Goal: Register for event/course

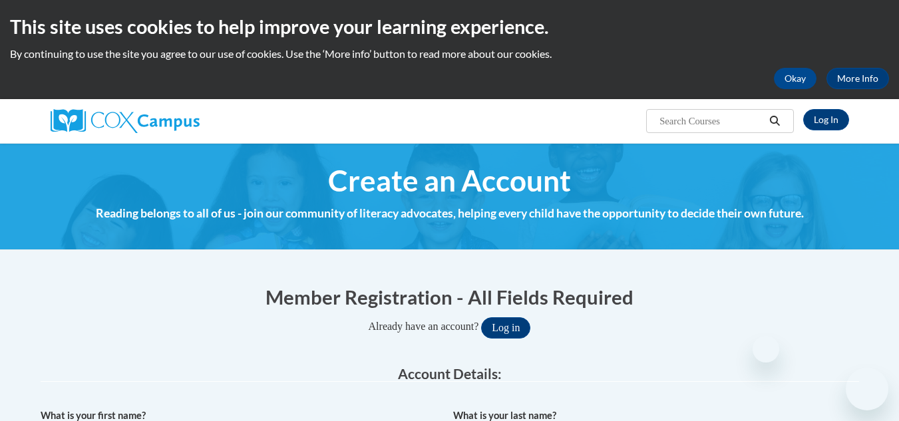
select select "5a18ea06-2b54-4451-96f2-d152daf9eac5"
select select "99b32b07-cffc-426c-8bf6-0cd77760d84b"
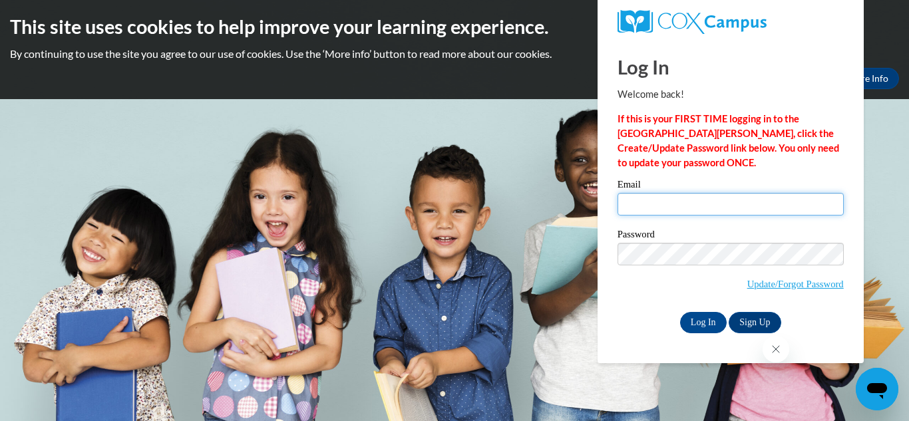
click at [682, 202] on input "Email" at bounding box center [730, 204] width 226 height 23
type input "brittlynjackson@gmail.com"
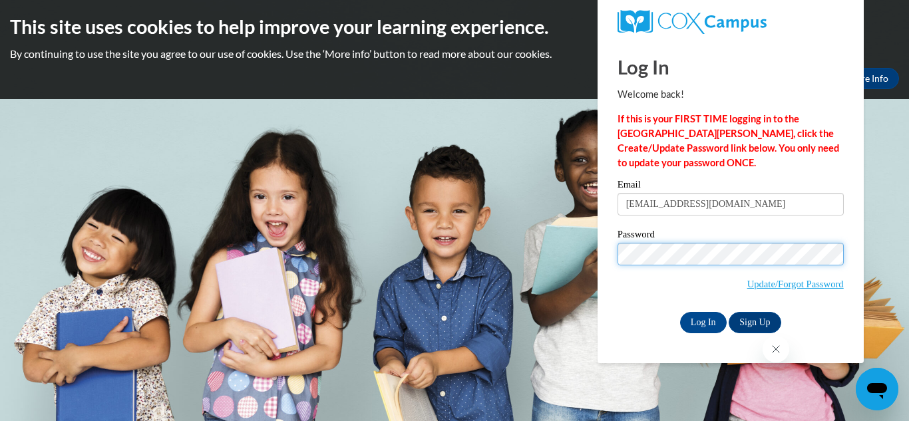
click at [680, 312] on input "Log In" at bounding box center [703, 322] width 47 height 21
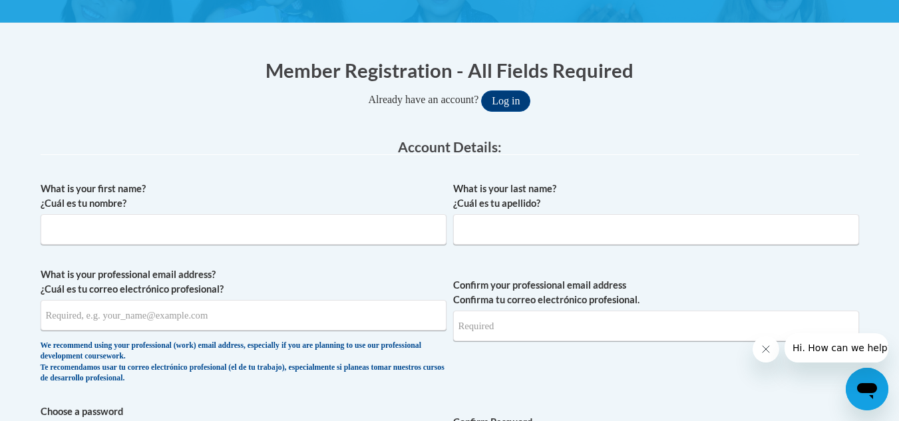
scroll to position [227, 0]
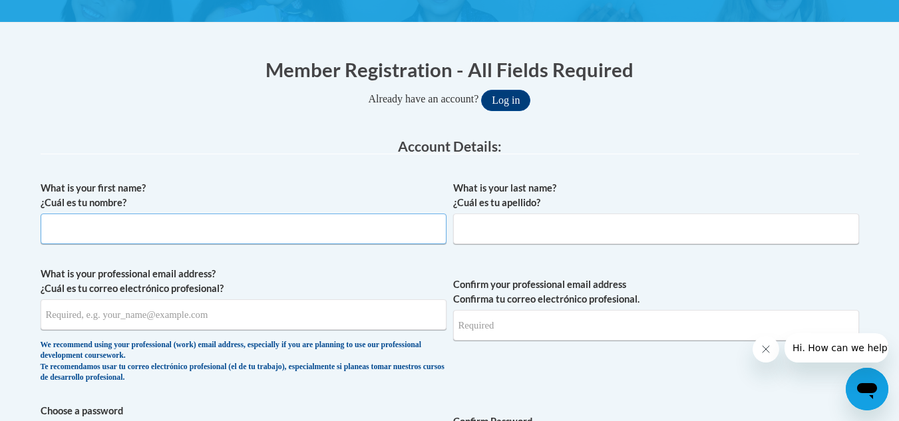
click at [330, 233] on input "What is your first name? ¿Cuál es tu nombre?" at bounding box center [244, 229] width 406 height 31
type input "Brittlyn"
drag, startPoint x: 508, startPoint y: 231, endPoint x: 456, endPoint y: 229, distance: 51.9
click at [456, 229] on input "Jackson" at bounding box center [656, 229] width 406 height 31
type input "[PERSON_NAME]"
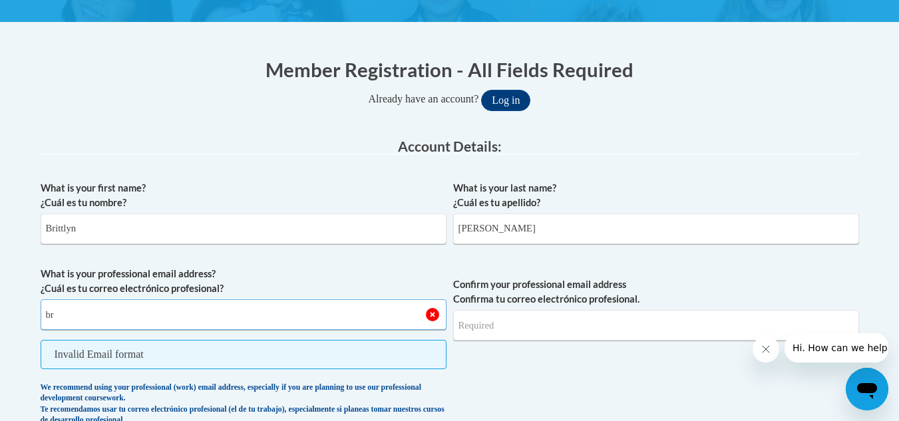
type input "b"
type input "[EMAIL_ADDRESS][DOMAIN_NAME]"
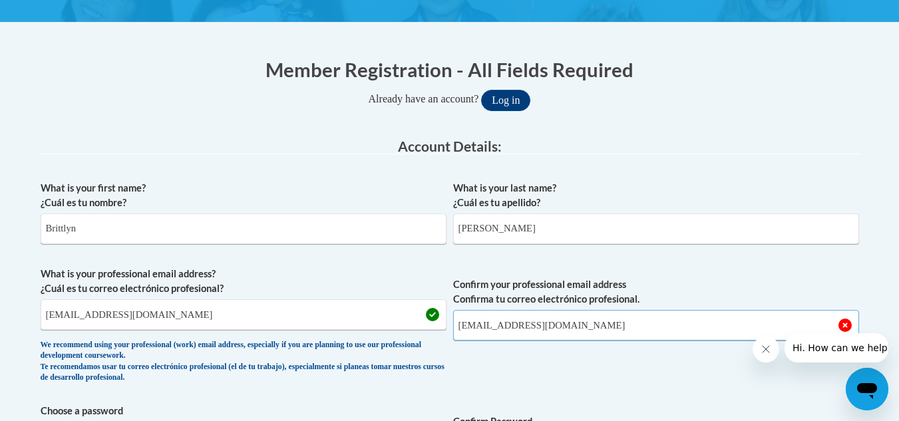
type input "[EMAIL_ADDRESS][DOMAIN_NAME]"
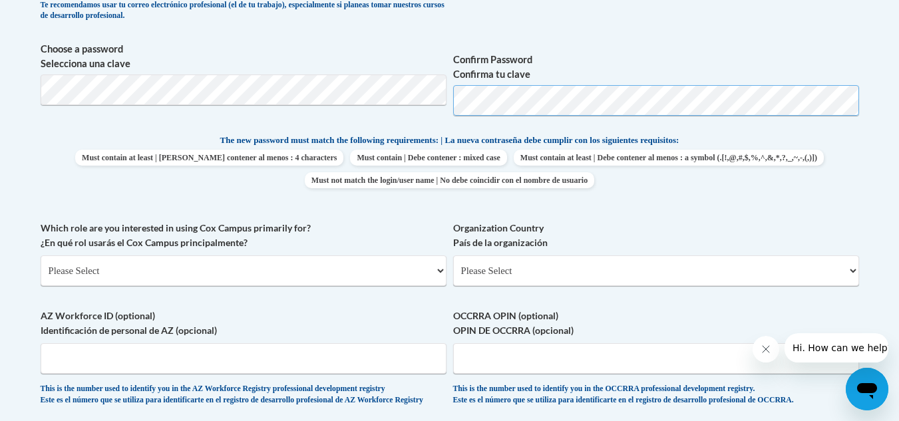
scroll to position [590, 0]
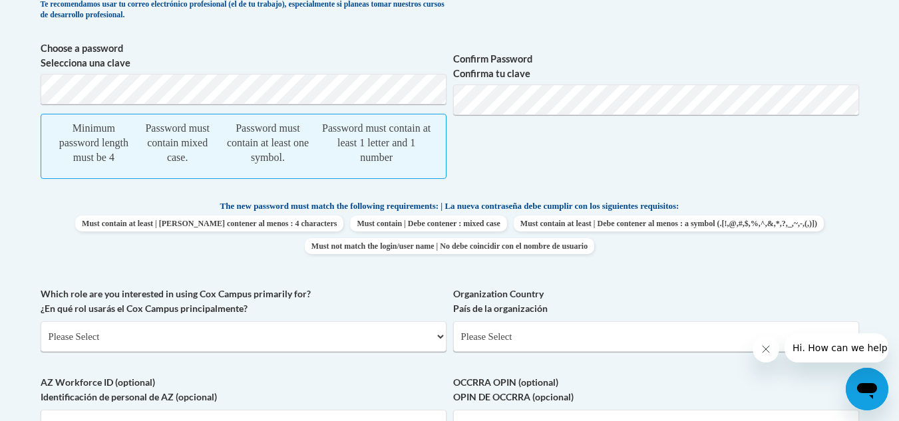
click at [322, 265] on div "What is your first name? ¿Cuál es tu nombre? Brittlyn What is your last name? ¿…" at bounding box center [450, 149] width 818 height 674
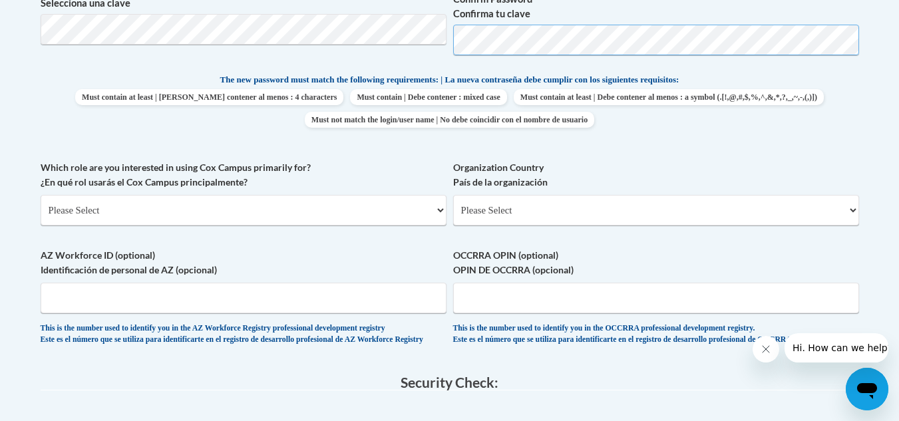
scroll to position [651, 0]
click at [216, 207] on select "Please Select College/University | Colegio/Universidad Community/Nonprofit Part…" at bounding box center [244, 209] width 406 height 31
select select "5a18ea06-2b54-4451-96f2-d152daf9eac5"
click at [41, 194] on select "Please Select College/University | Colegio/Universidad Community/Nonprofit Part…" at bounding box center [244, 209] width 406 height 31
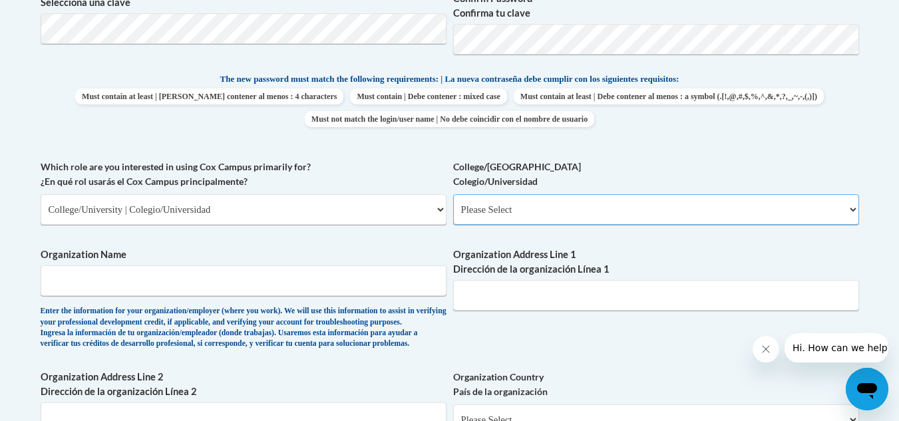
click at [510, 213] on select "Please Select College/University Staff | Empleado universitario College/Univers…" at bounding box center [656, 209] width 406 height 31
select select "99b32b07-cffc-426c-8bf6-0cd77760d84b"
click at [453, 194] on select "Please Select College/University Staff | Empleado universitario College/Univers…" at bounding box center [656, 209] width 406 height 31
click at [337, 265] on span "Organization Name Enter the information for your organization/employer (where y…" at bounding box center [244, 298] width 406 height 102
click at [299, 280] on input "Organization Name" at bounding box center [244, 280] width 406 height 31
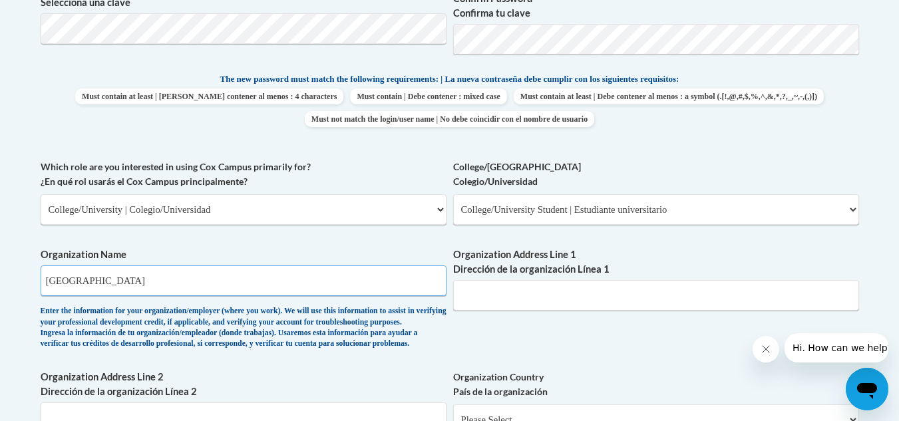
type input "Valdosta State University"
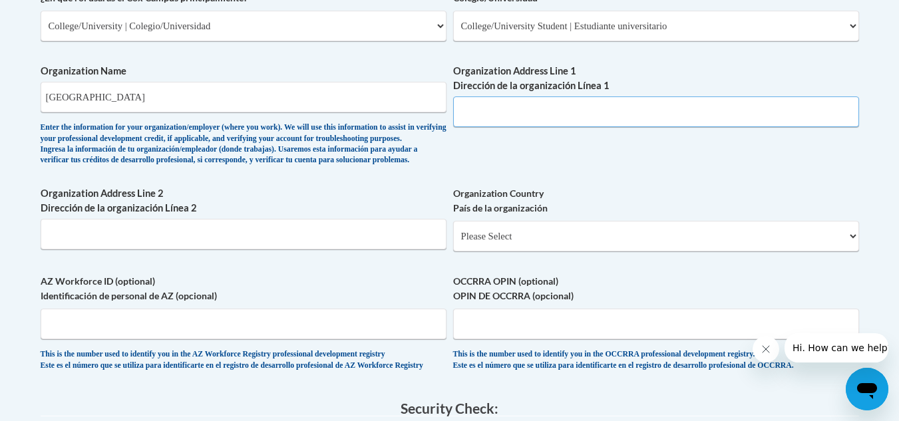
scroll to position [835, 0]
paste input "1500 N Patterson St, Valdosta, GA 31698"
type input "1500 N Patterson St, Valdosta, GA 31698"
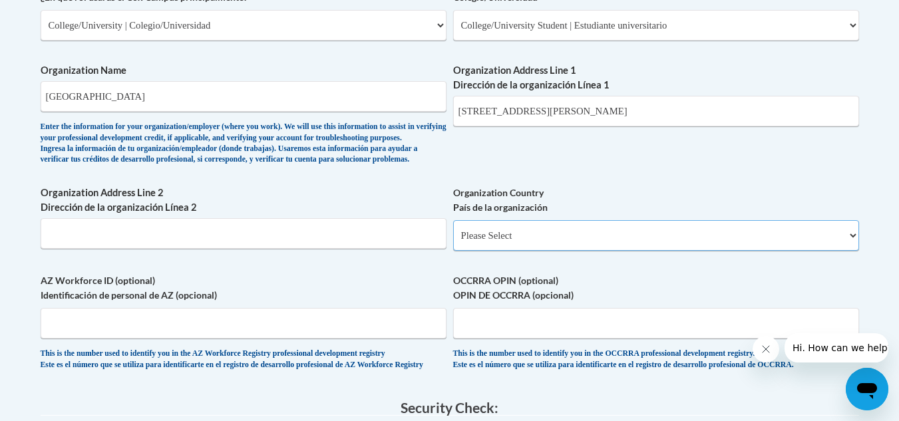
click at [545, 251] on select "Please Select United States | Estados Unidos Outside of the United States | Fue…" at bounding box center [656, 235] width 406 height 31
select select "ad49bcad-a171-4b2e-b99c-48b446064914"
click at [453, 241] on select "Please Select United States | Estados Unidos Outside of the United States | Fue…" at bounding box center [656, 235] width 406 height 31
select select
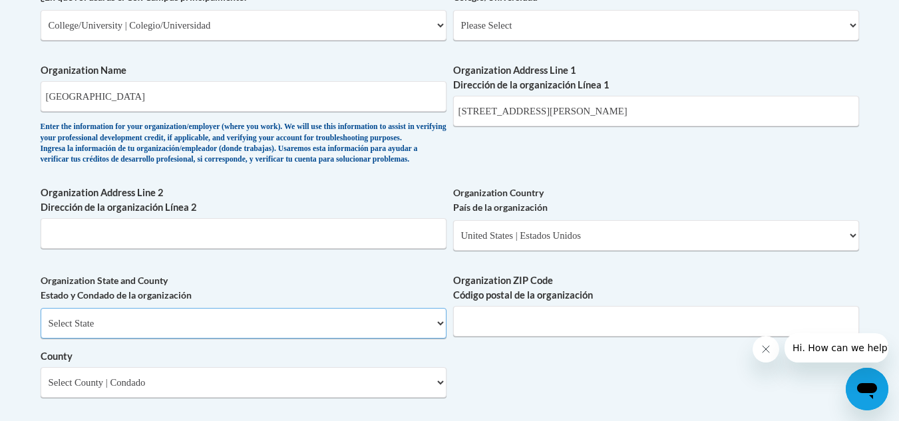
click at [216, 333] on select "Select State Alabama Alaska Arizona Arkansas California Colorado Connecticut De…" at bounding box center [244, 323] width 406 height 31
select select "Georgia"
click at [41, 330] on select "Select State Alabama Alaska Arizona Arkansas California Colorado Connecticut De…" at bounding box center [244, 323] width 406 height 31
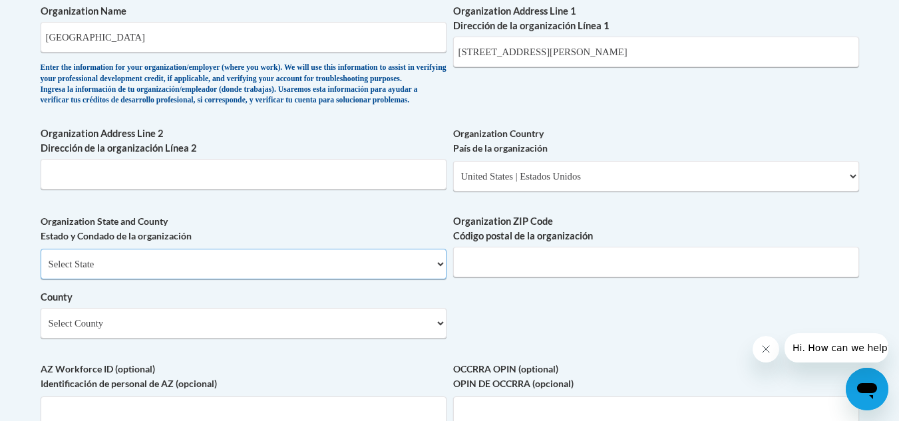
scroll to position [895, 0]
click at [271, 338] on select "Select County Appling Atkinson Bacon Baker Baldwin Banks Barrow Bartow Ben Hill…" at bounding box center [244, 322] width 406 height 31
click at [129, 334] on select "Select County Appling Atkinson Bacon Baker Baldwin Banks Barrow Bartow Ben Hill…" at bounding box center [244, 322] width 406 height 31
select select "Lowndes"
click at [41, 329] on select "Select County Appling Atkinson Bacon Baker Baldwin Banks Barrow Bartow Ben Hill…" at bounding box center [244, 322] width 406 height 31
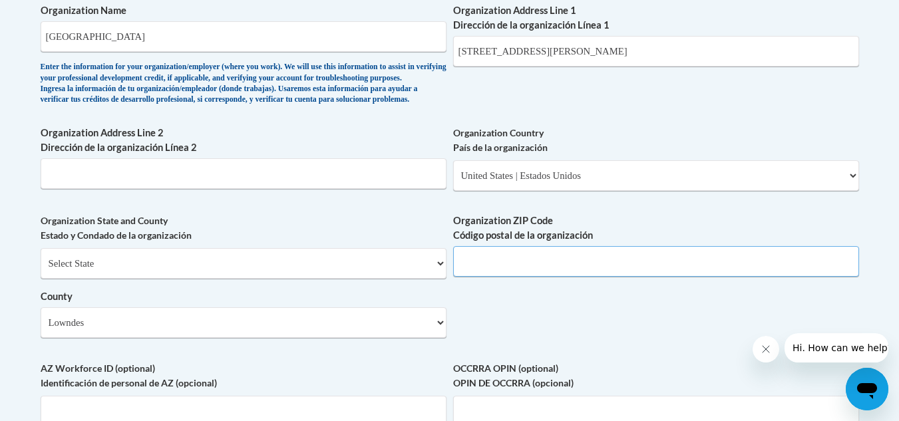
click at [541, 277] on input "Organization ZIP Code Código postal de la organización" at bounding box center [656, 261] width 406 height 31
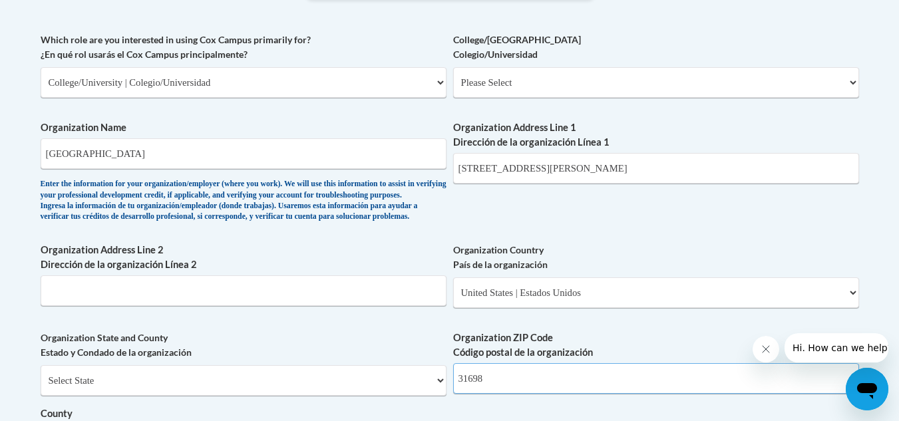
scroll to position [777, 0]
type input "31698"
drag, startPoint x: 651, startPoint y: 179, endPoint x: 544, endPoint y: 174, distance: 107.2
click at [544, 174] on input "1500 N Patterson St, Valdosta, GA 31698" at bounding box center [656, 169] width 406 height 31
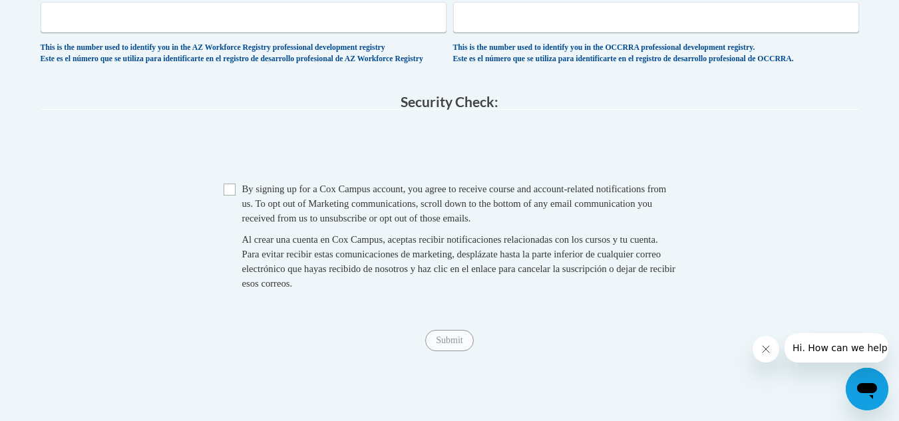
scroll to position [1289, 0]
type input "1500 N Patterson St"
click at [249, 223] on span "By signing up for a Cox Campus account, you agree to receive course and account…" at bounding box center [454, 203] width 424 height 40
click at [232, 195] on input "Checkbox" at bounding box center [229, 189] width 12 height 12
checkbox input "true"
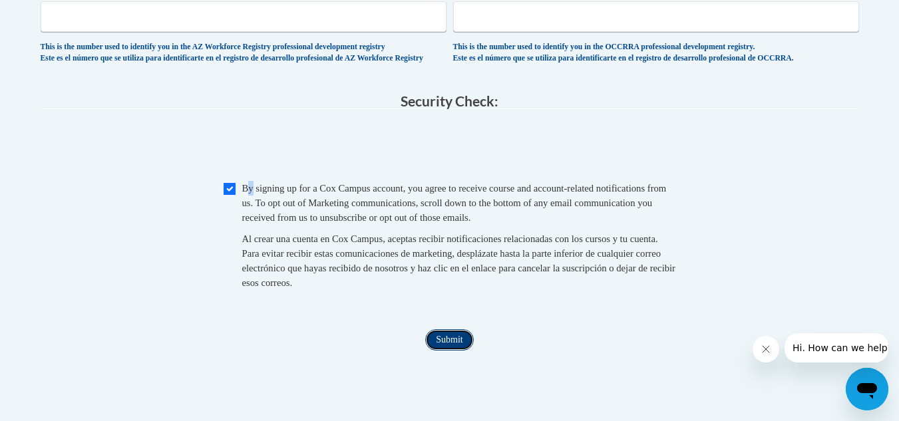
click at [455, 351] on input "Submit" at bounding box center [449, 339] width 48 height 21
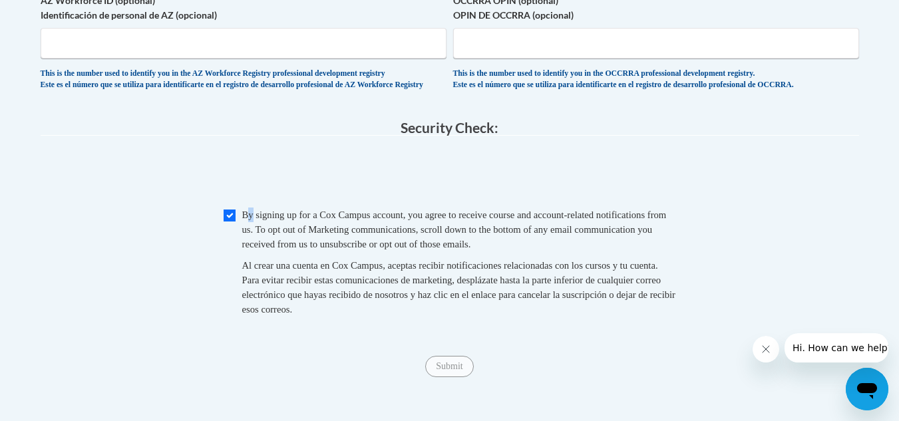
scroll to position [1262, 0]
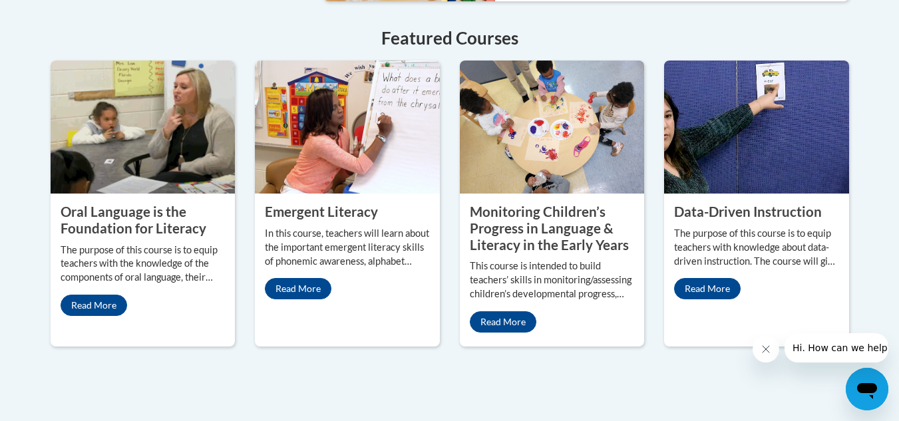
scroll to position [1201, 0]
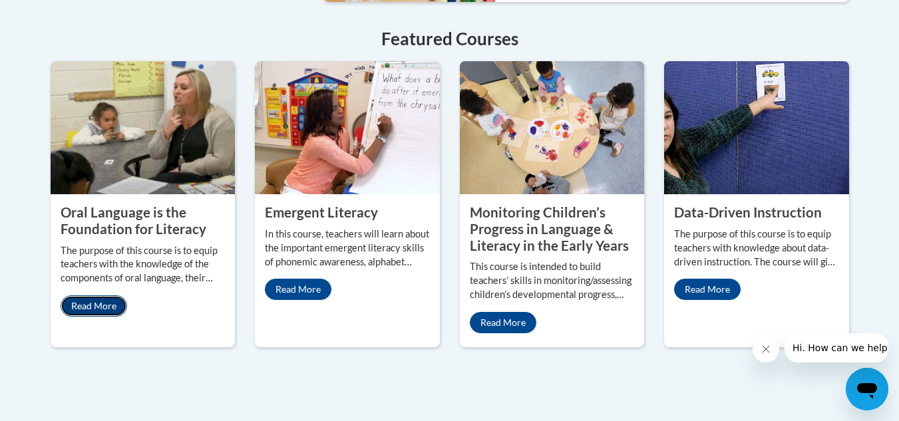
click at [98, 295] on link "Read More" at bounding box center [94, 305] width 67 height 21
click at [105, 204] on property "Oral Language is the Foundation for Literacy" at bounding box center [134, 220] width 146 height 33
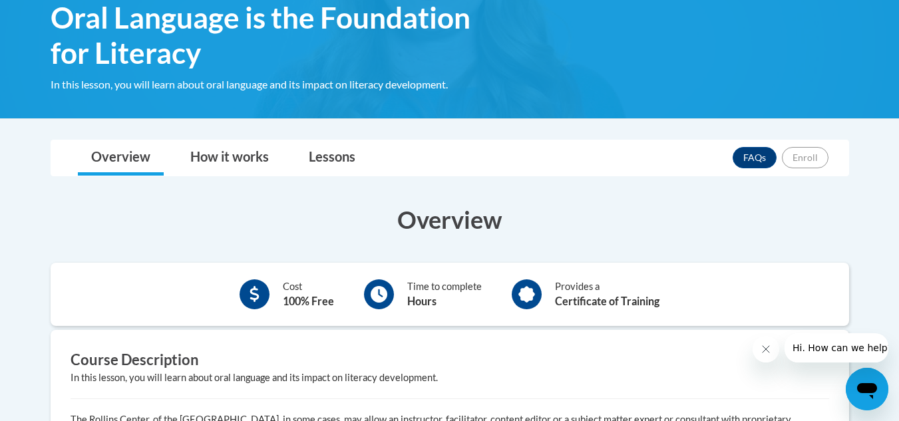
scroll to position [221, 0]
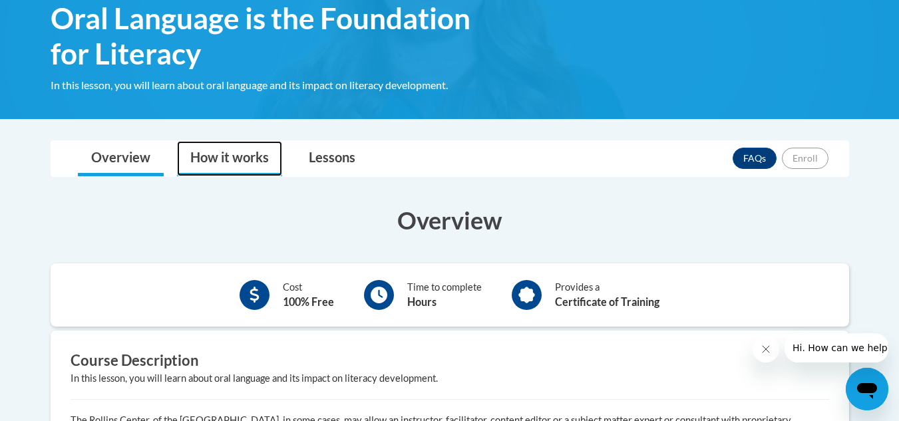
click at [256, 157] on link "How it works" at bounding box center [229, 158] width 105 height 35
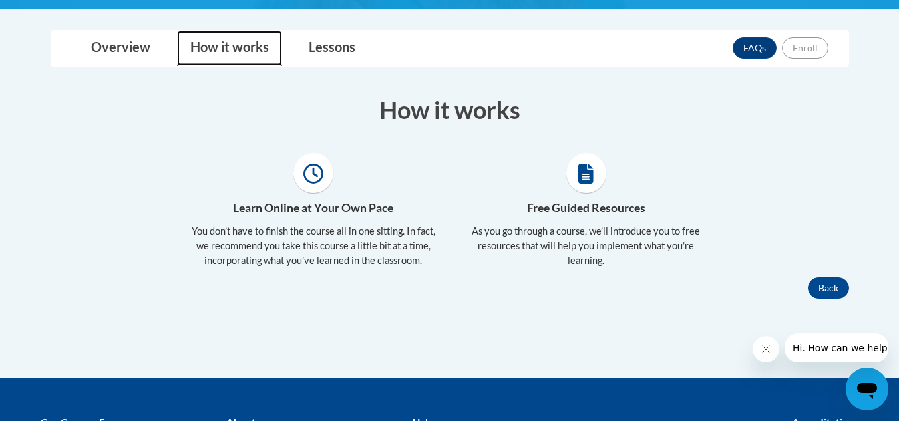
scroll to position [332, 0]
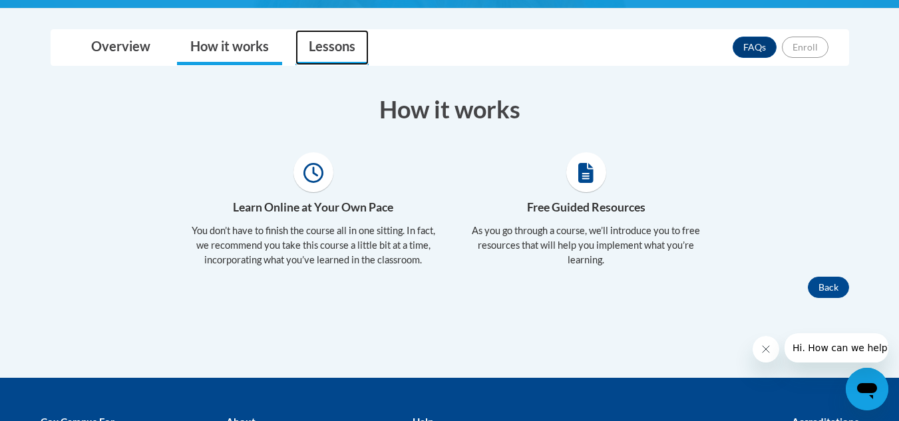
click at [325, 40] on link "Lessons" at bounding box center [331, 47] width 73 height 35
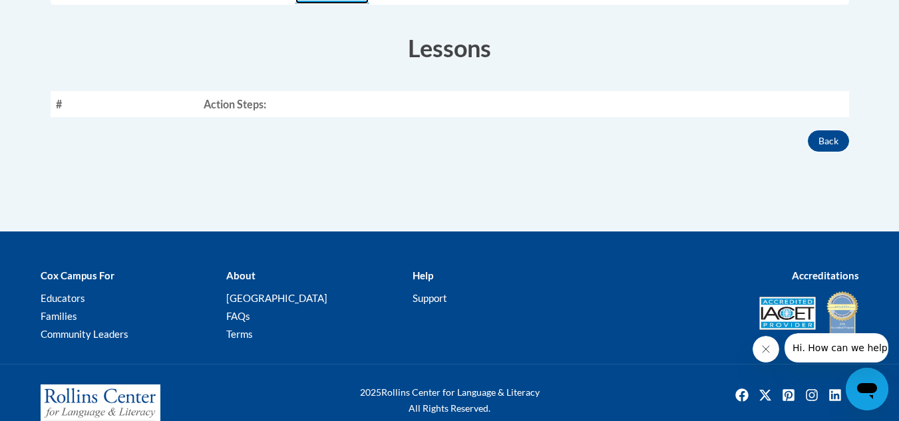
scroll to position [394, 0]
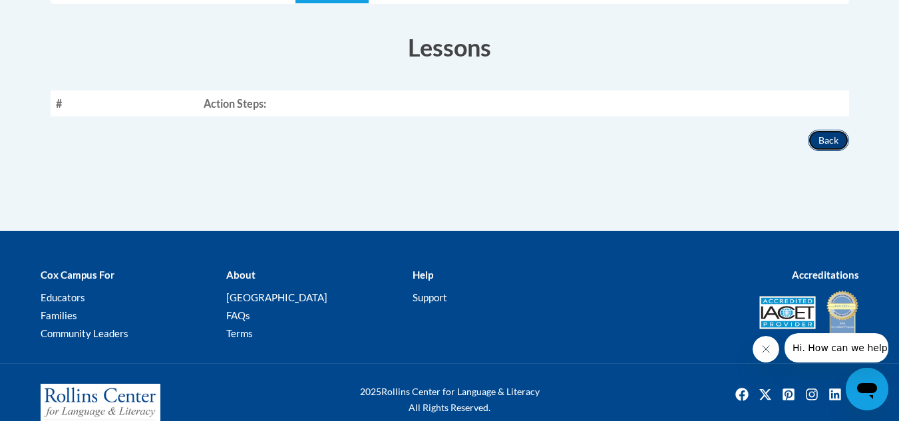
click at [837, 138] on button "Back" at bounding box center [828, 140] width 41 height 21
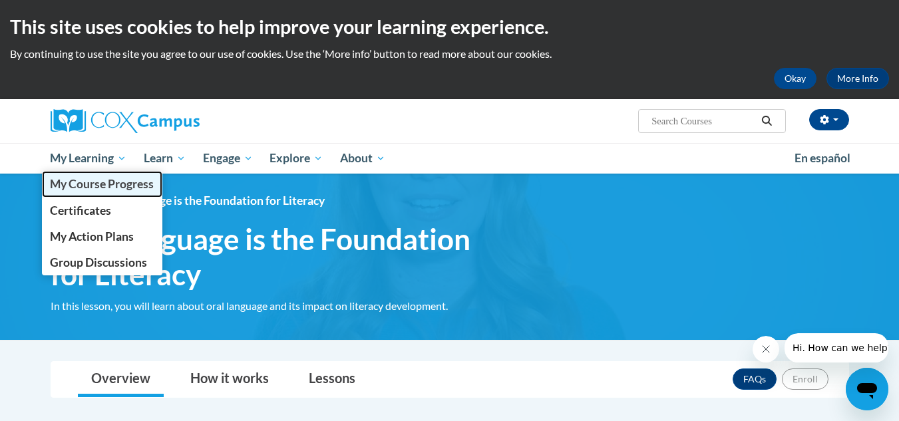
click at [109, 186] on span "My Course Progress" at bounding box center [102, 184] width 104 height 14
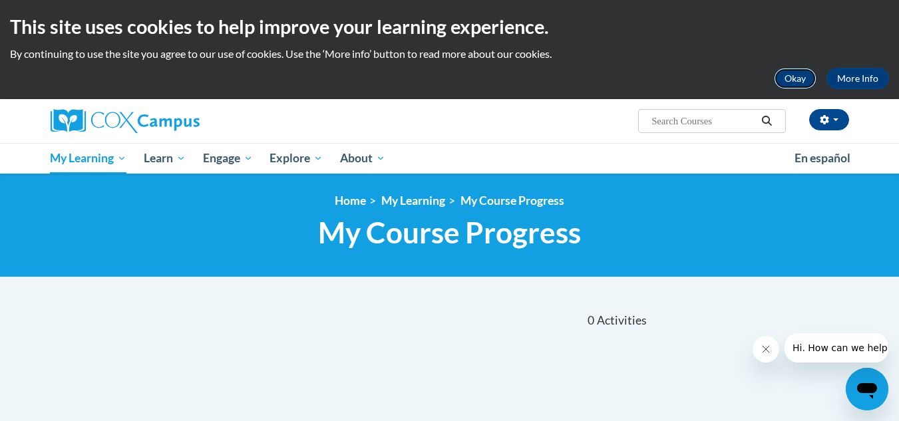
click at [808, 73] on button "Okay" at bounding box center [795, 78] width 43 height 21
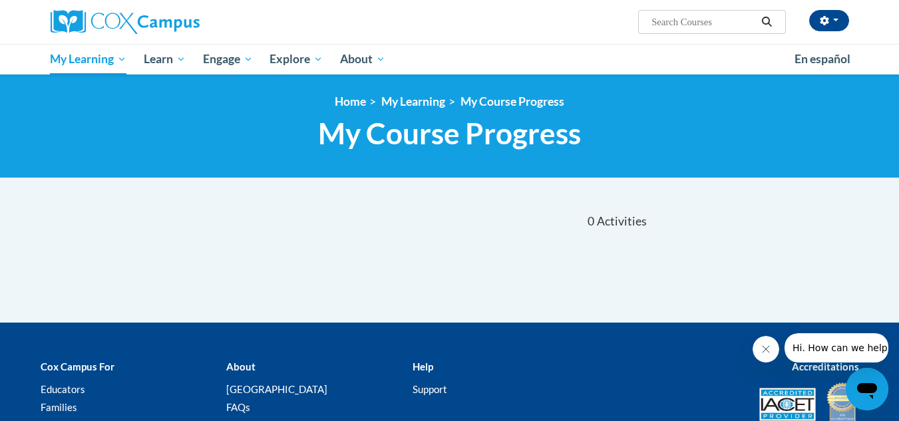
click at [454, 130] on span "My Course Progress" at bounding box center [449, 133] width 263 height 35
click at [337, 96] on link "Home" at bounding box center [350, 101] width 31 height 14
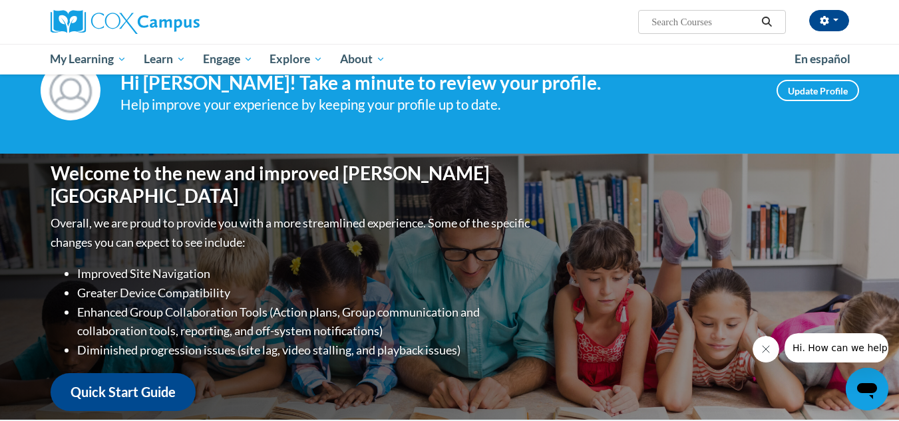
scroll to position [48, 0]
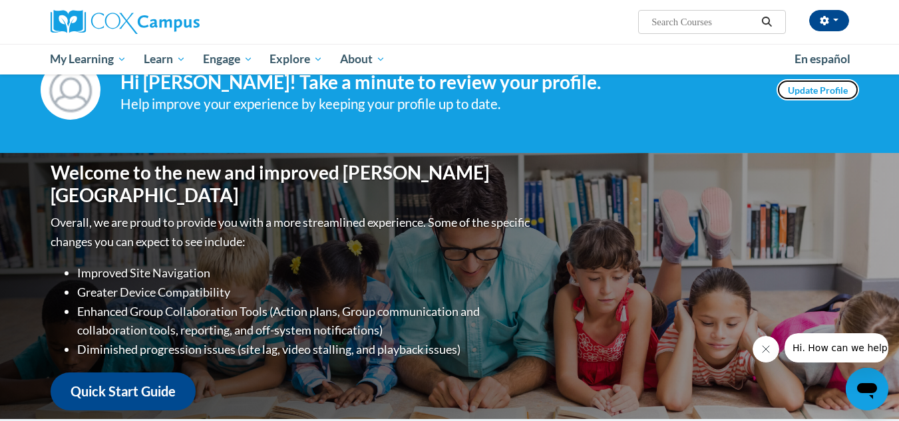
click at [804, 85] on link "Update Profile" at bounding box center [817, 89] width 82 height 21
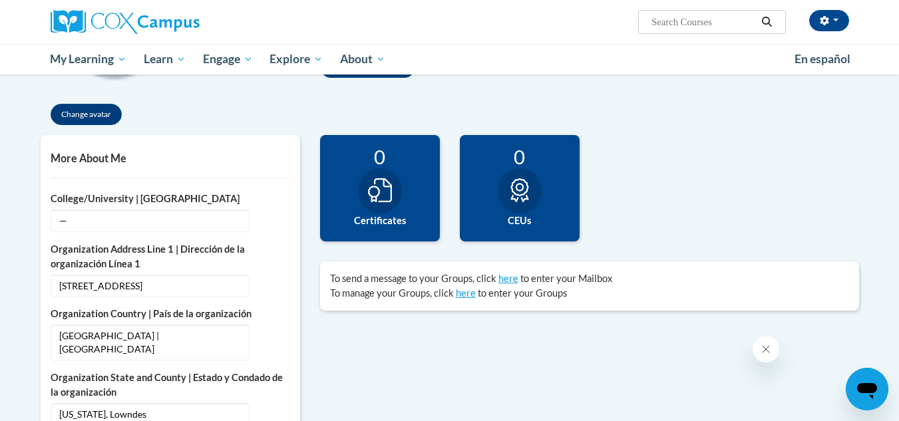
scroll to position [237, 0]
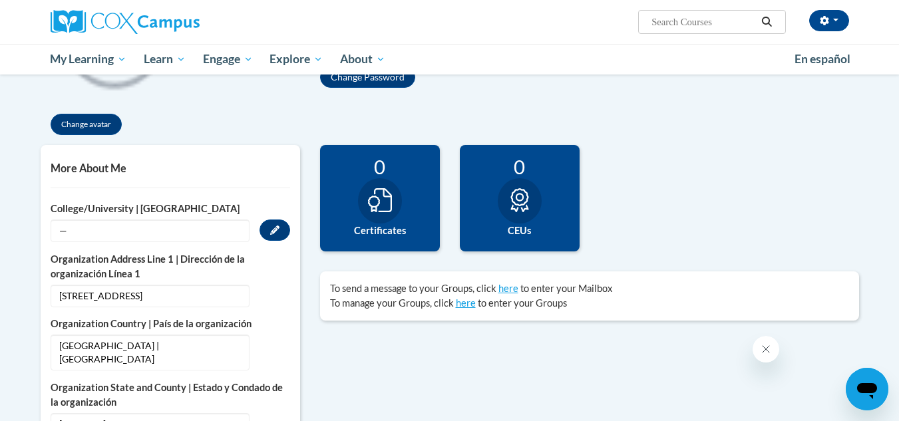
click at [130, 239] on span "—" at bounding box center [150, 231] width 199 height 23
click at [270, 236] on button "Edit" at bounding box center [274, 230] width 31 height 21
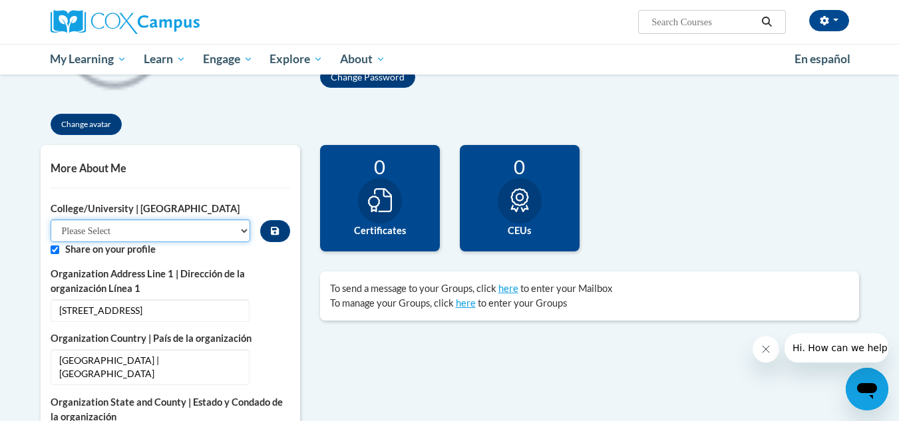
click at [181, 229] on select "Please Select College/University Staff | Empleado universitario College/Univers…" at bounding box center [151, 231] width 200 height 23
select select "99b32b07-cffc-426c-8bf6-0cd77760d84b"
click at [51, 220] on select "Please Select College/University Staff | Empleado universitario College/Univers…" at bounding box center [151, 231] width 200 height 23
click at [120, 253] on label "Share on your profile" at bounding box center [177, 249] width 225 height 15
click at [53, 251] on input "Custom profile fields" at bounding box center [55, 249] width 9 height 9
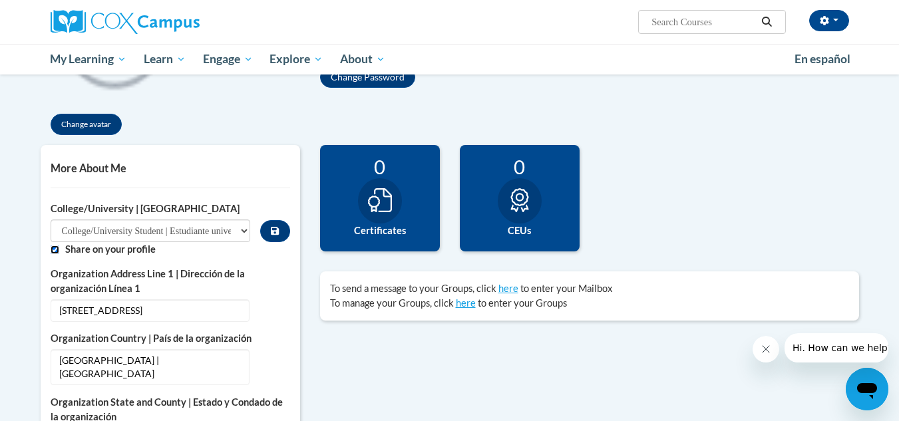
checkbox input "false"
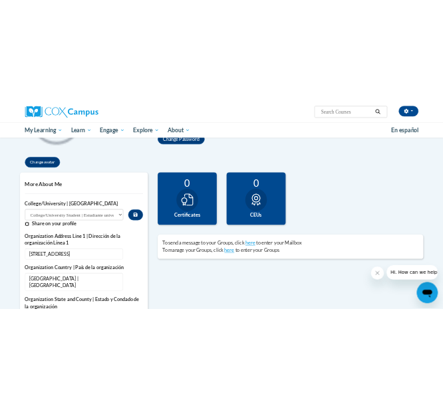
scroll to position [0, 0]
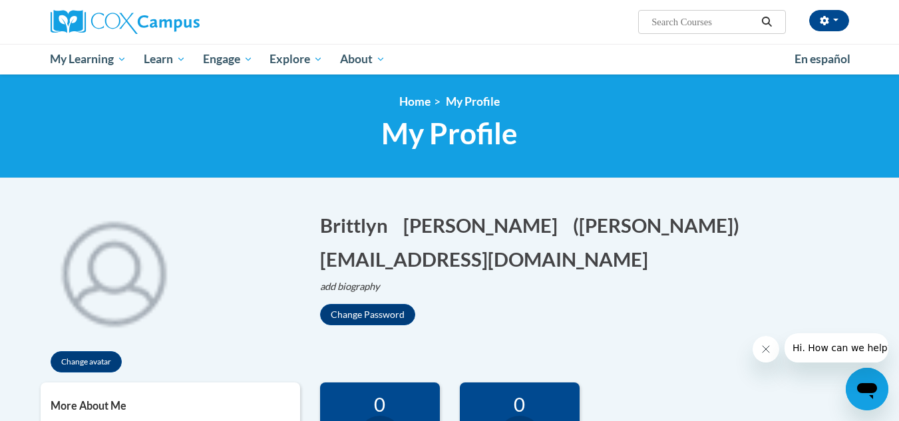
click at [708, 1] on div "Brittlyn Willis (Eastern Daylight Time GMT-0400 ) My Profile Inbox My Transcrip…" at bounding box center [585, 17] width 545 height 34
click at [704, 19] on input "Search..." at bounding box center [703, 22] width 106 height 16
type input "oral"
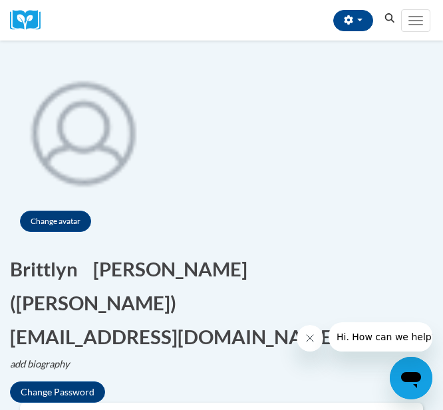
scroll to position [95, 0]
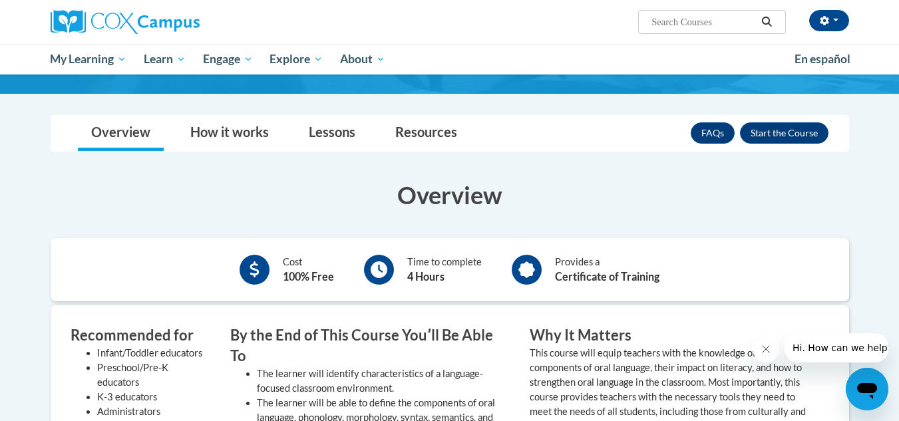
scroll to position [206, 0]
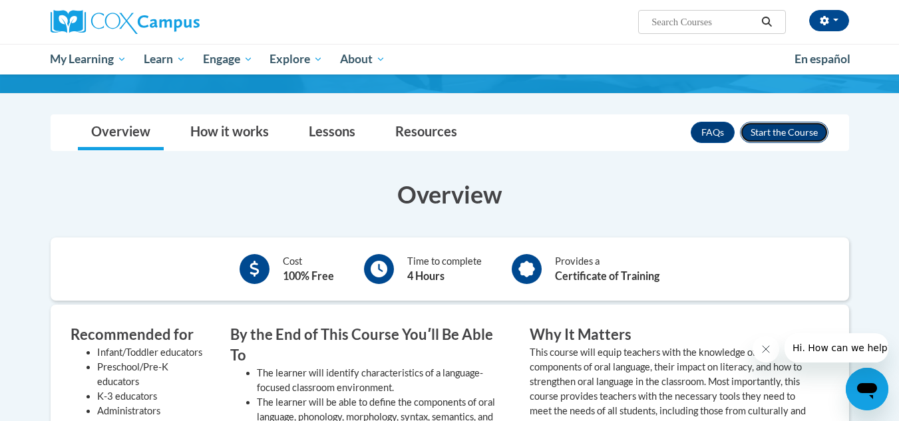
click at [760, 140] on button "Enroll" at bounding box center [784, 132] width 88 height 21
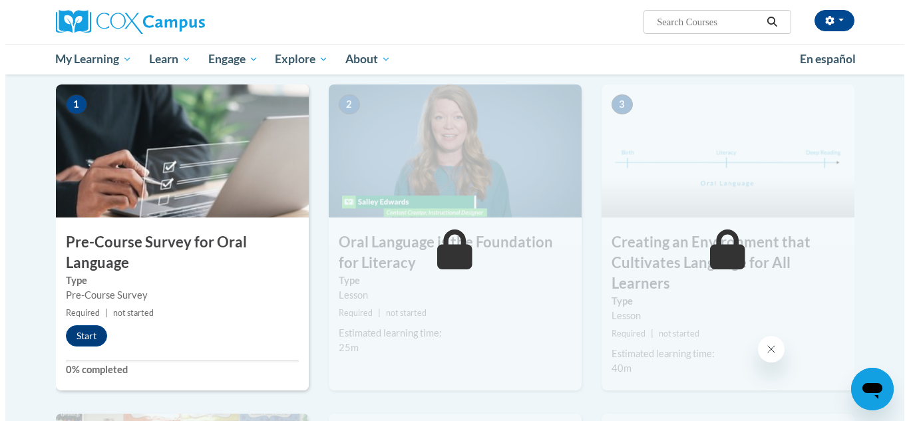
scroll to position [263, 0]
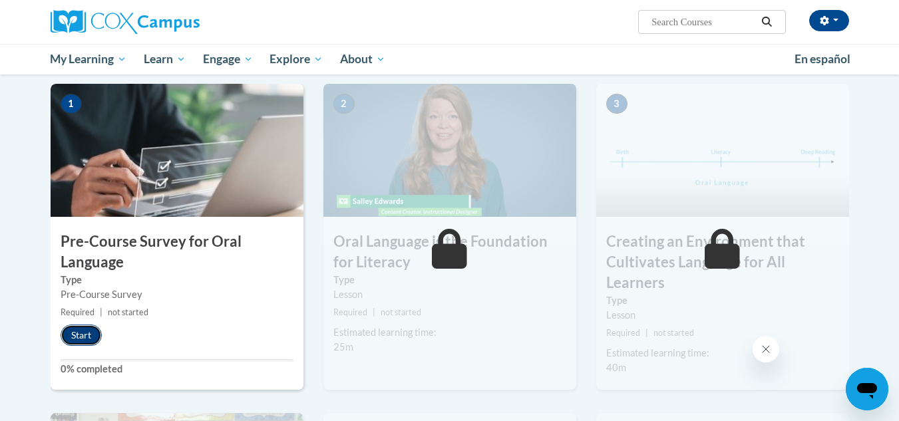
click at [71, 340] on button "Start" at bounding box center [81, 335] width 41 height 21
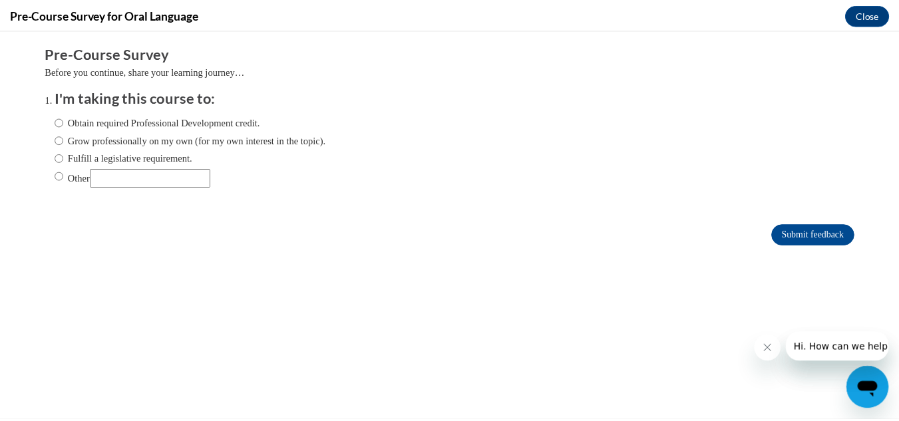
scroll to position [0, 0]
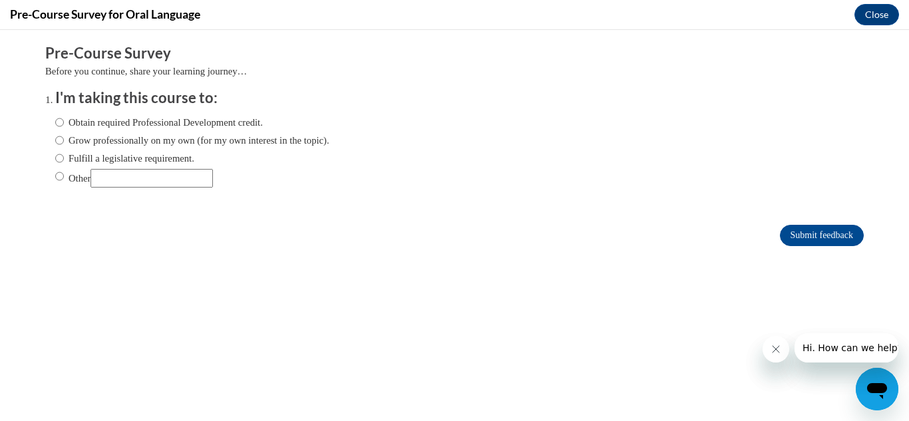
click at [88, 116] on label "Obtain required Professional Development credit." at bounding box center [159, 122] width 208 height 15
click at [64, 116] on input "Obtain required Professional Development credit." at bounding box center [59, 122] width 9 height 15
radio input "true"
click at [875, 17] on button "Close" at bounding box center [876, 14] width 45 height 21
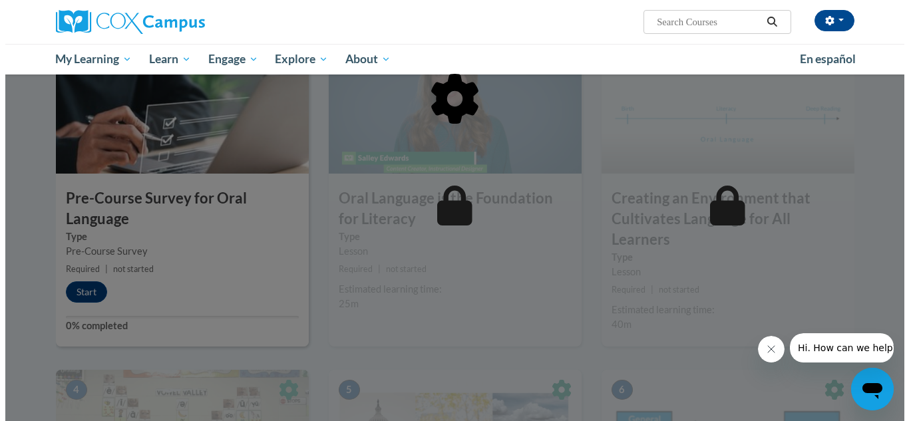
scroll to position [307, 0]
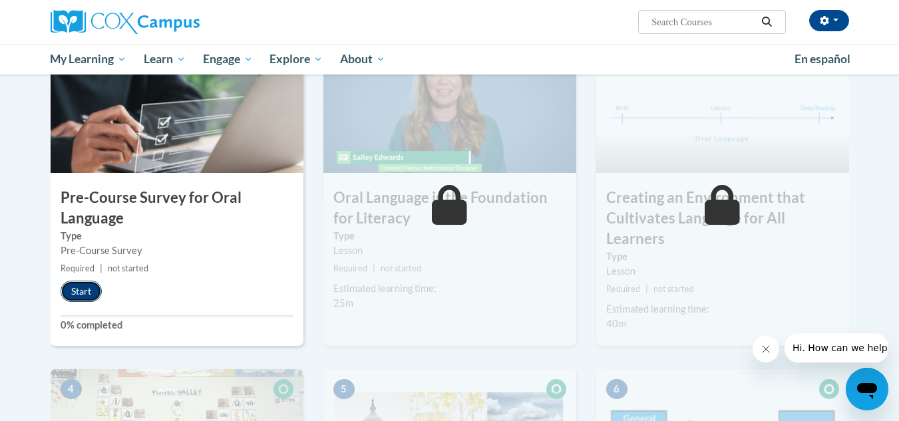
click at [71, 295] on button "Start" at bounding box center [81, 291] width 41 height 21
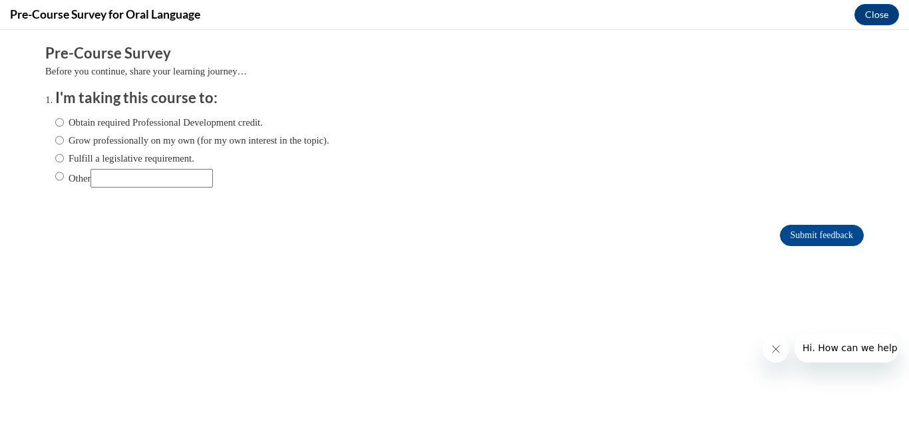
scroll to position [0, 0]
click at [116, 123] on label "Obtain required Professional Development credit." at bounding box center [159, 122] width 208 height 15
click at [64, 123] on input "Obtain required Professional Development credit." at bounding box center [59, 122] width 9 height 15
radio input "true"
click at [795, 244] on input "Submit feedback" at bounding box center [822, 235] width 84 height 21
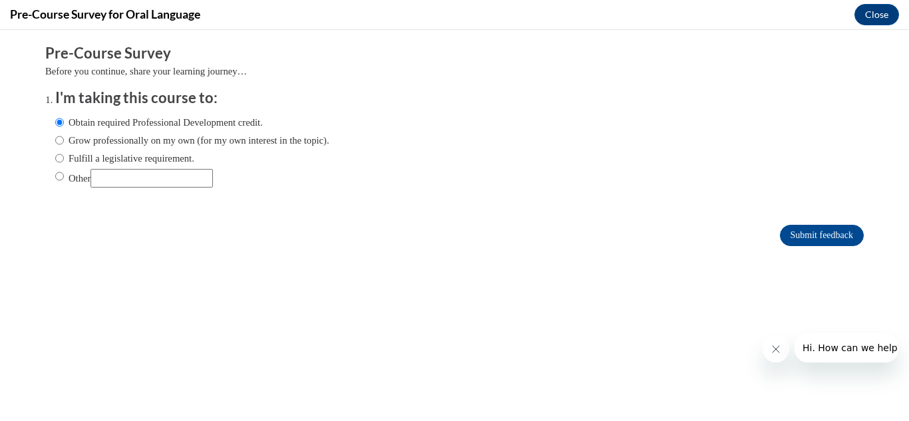
click at [762, 347] on button "Close message from company" at bounding box center [775, 349] width 27 height 27
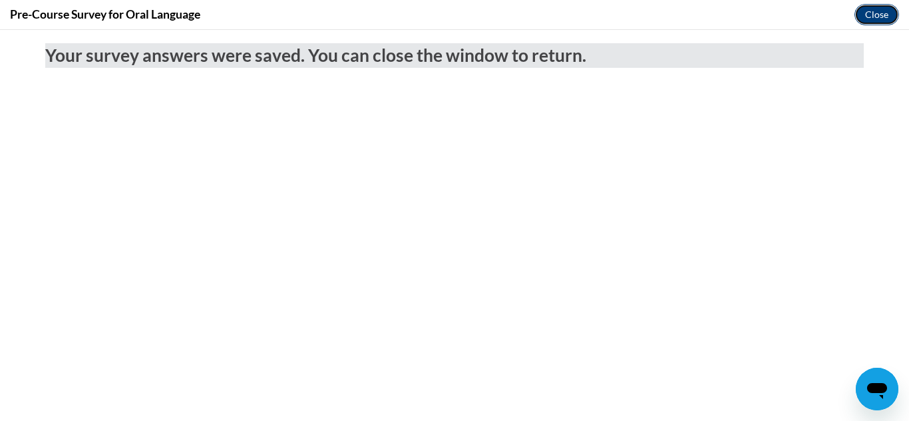
click at [877, 5] on button "Close" at bounding box center [876, 14] width 45 height 21
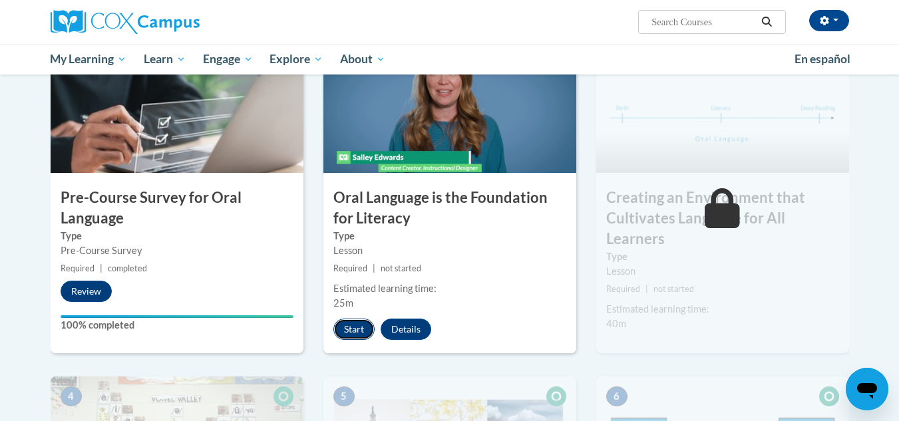
click at [357, 327] on button "Start" at bounding box center [353, 329] width 41 height 21
